Goal: Task Accomplishment & Management: Use online tool/utility

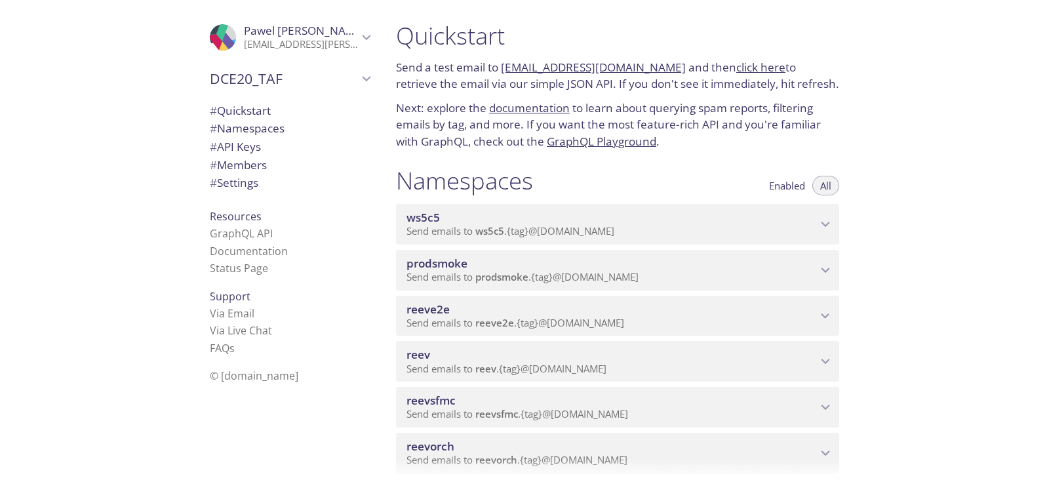
scroll to position [246, 0]
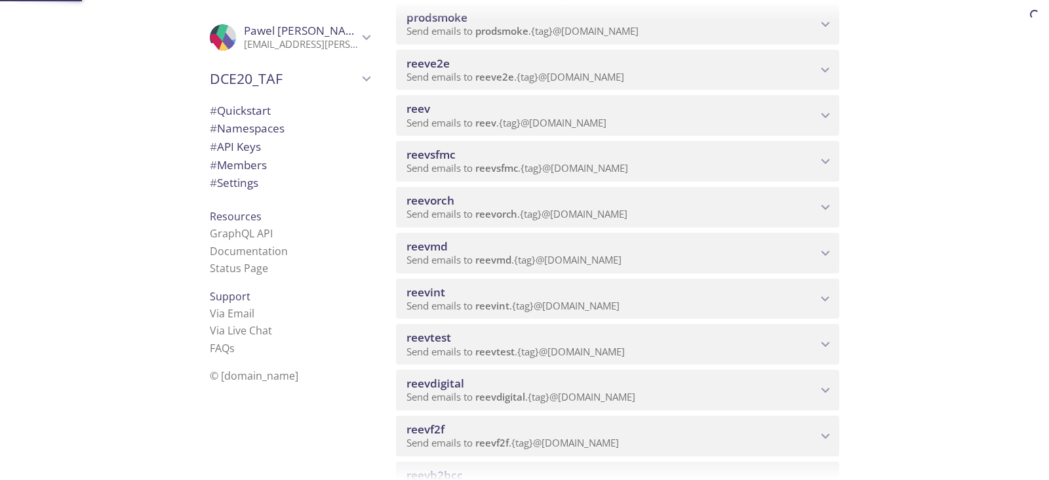
click at [612, 288] on span "Send emails to reevdigital . {tag} @[DOMAIN_NAME]" at bounding box center [520, 396] width 229 height 13
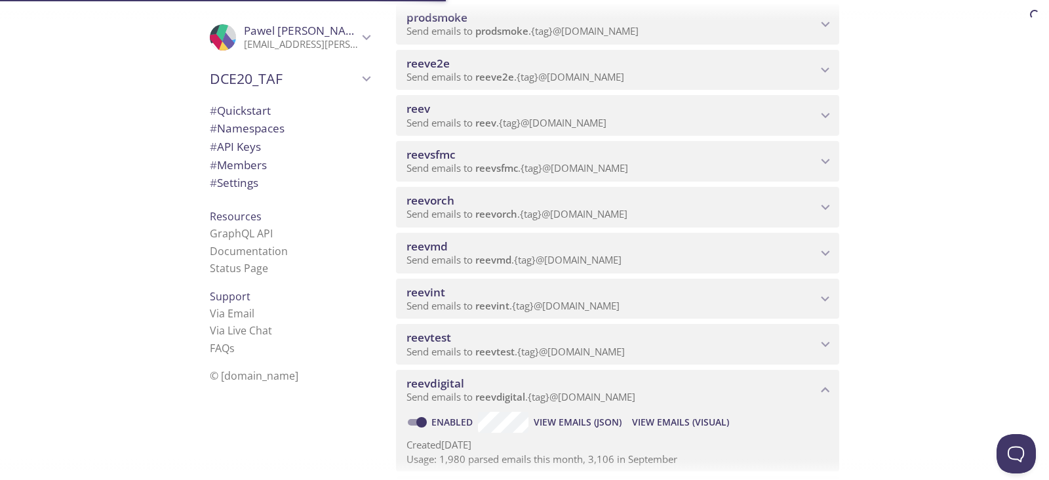
scroll to position [327, 0]
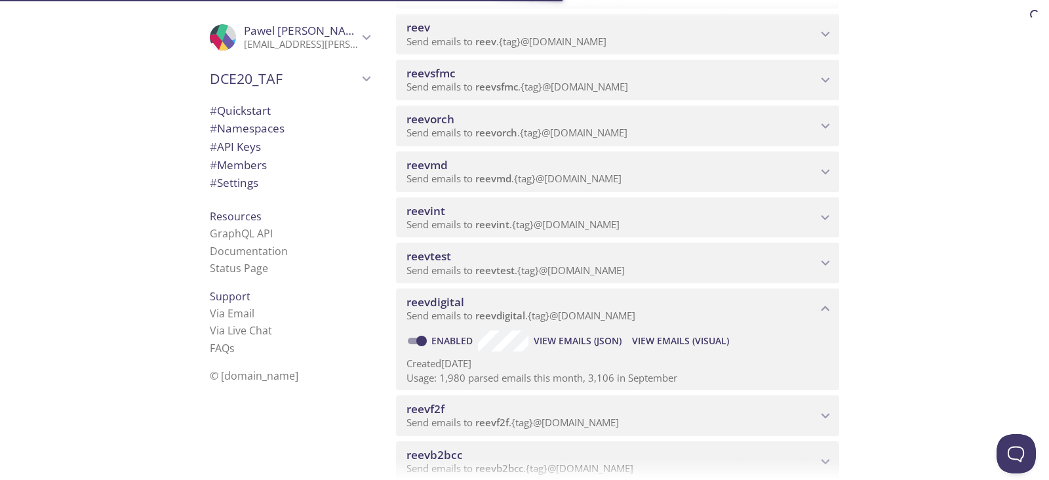
click at [669, 288] on span "View Emails (Visual)" at bounding box center [680, 341] width 97 height 16
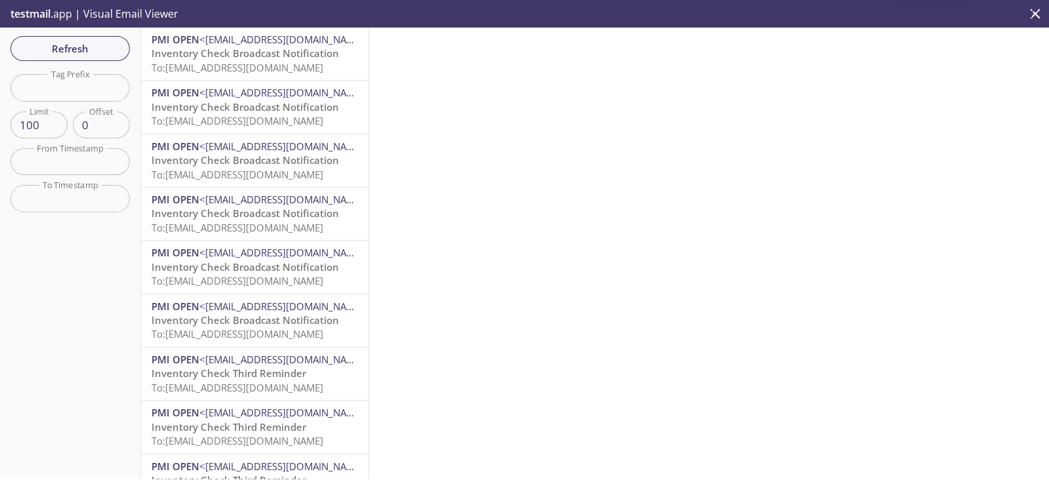
click at [108, 89] on input "text" at bounding box center [69, 87] width 119 height 27
click at [257, 65] on span "To: [EMAIL_ADDRESS][DOMAIN_NAME]" at bounding box center [237, 67] width 172 height 13
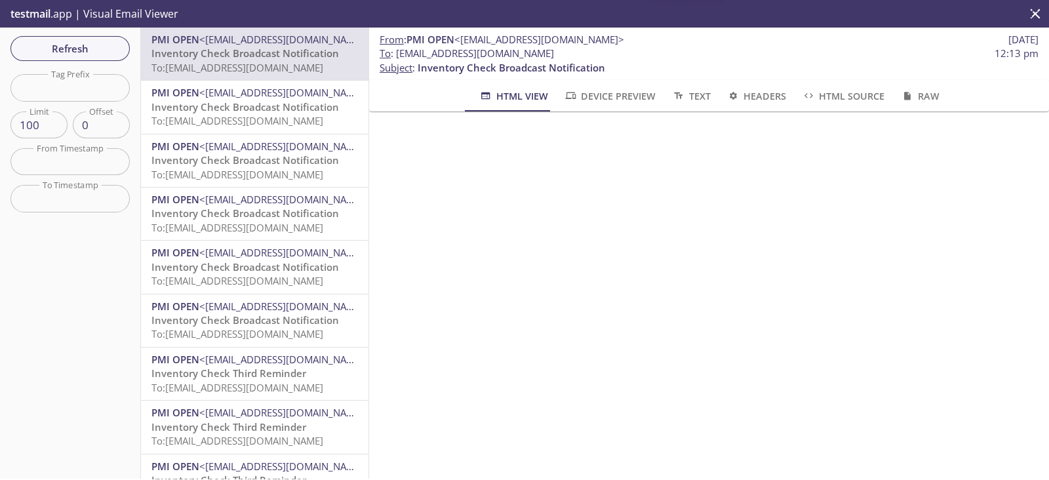
drag, startPoint x: 633, startPoint y: 50, endPoint x: 395, endPoint y: 51, distance: 237.3
click at [395, 51] on span "To : [EMAIL_ADDRESS][DOMAIN_NAME] 12:13 pm" at bounding box center [709, 54] width 659 height 14
click at [75, 44] on span "Refresh" at bounding box center [70, 48] width 98 height 17
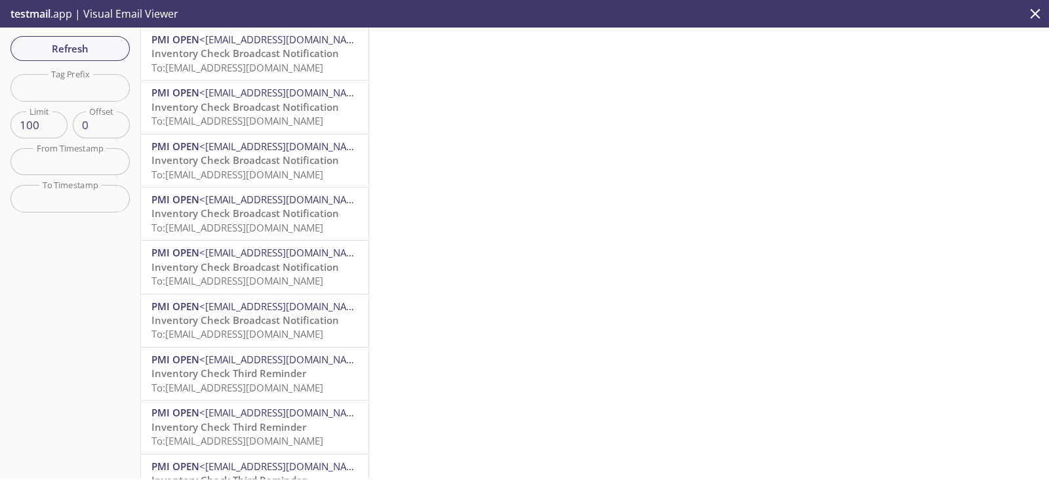
click at [285, 56] on span "Inventory Check Broadcast Notification" at bounding box center [245, 53] width 188 height 13
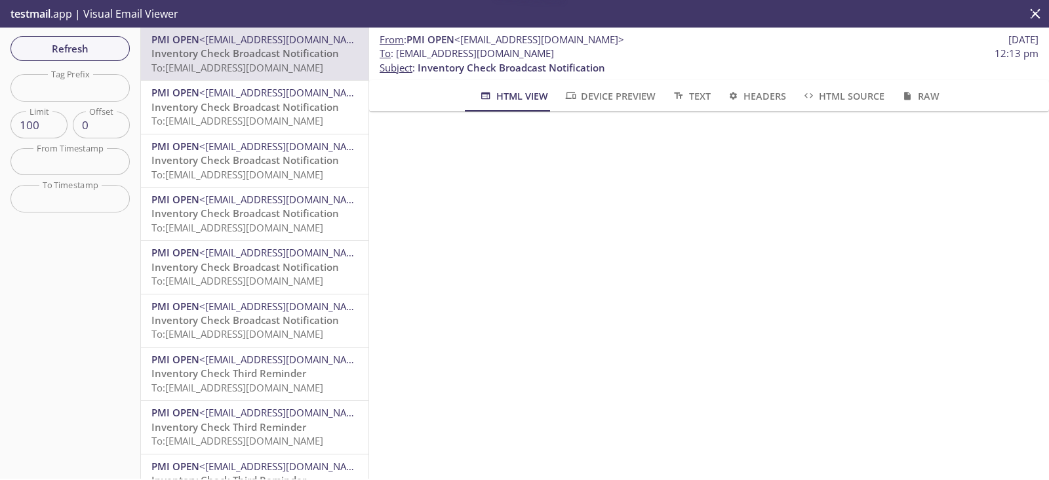
drag, startPoint x: 631, startPoint y: 56, endPoint x: 395, endPoint y: 57, distance: 236.0
click at [395, 57] on span "To : [EMAIL_ADDRESS][DOMAIN_NAME] 12:13 pm" at bounding box center [709, 54] width 659 height 14
copy span "[EMAIL_ADDRESS][DOMAIN_NAME]"
click at [71, 55] on span "Refresh" at bounding box center [70, 48] width 98 height 17
